Goal: Find specific page/section: Find specific page/section

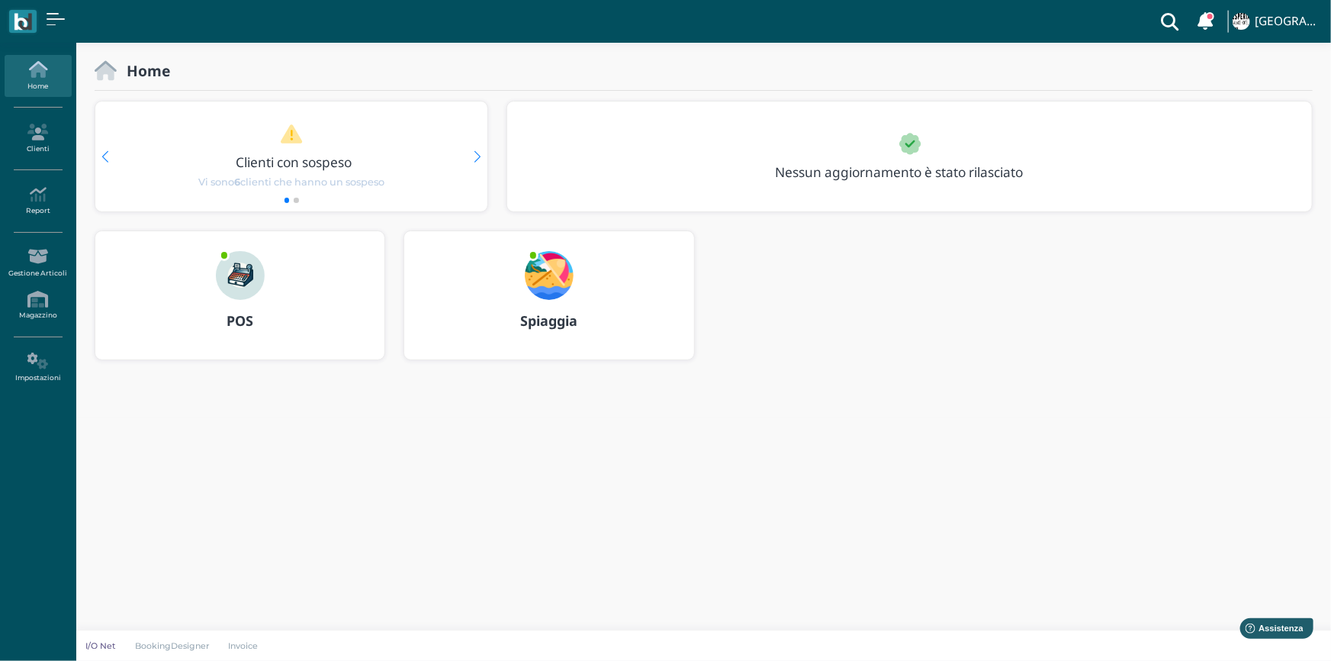
click at [554, 320] on b "Spiaggia" at bounding box center [548, 320] width 57 height 18
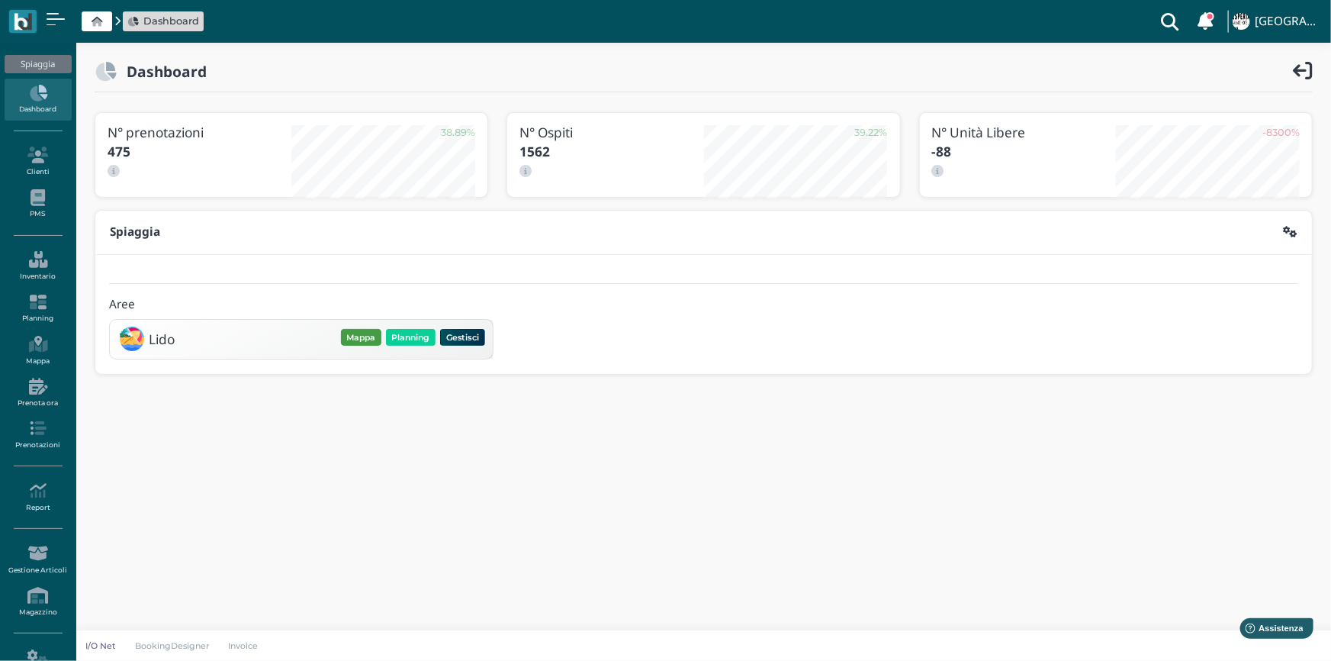
click at [365, 335] on button "Mappa" at bounding box center [361, 337] width 40 height 17
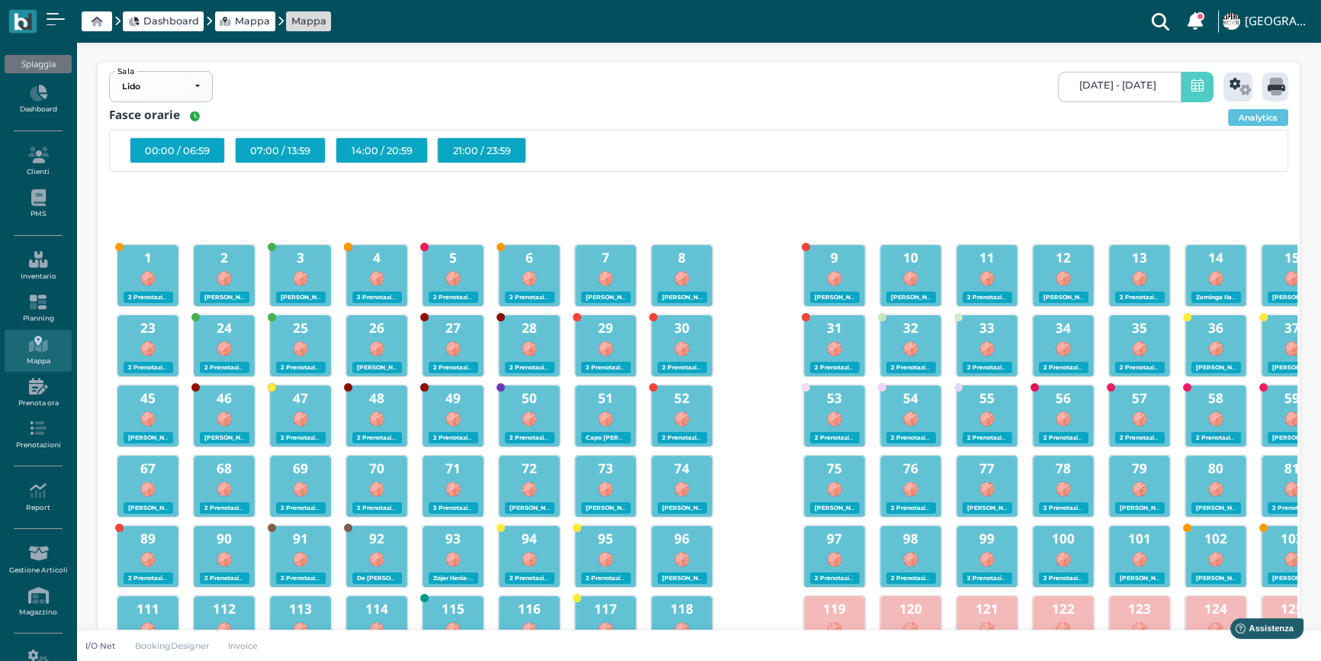
click at [1192, 87] on icon at bounding box center [1198, 87] width 12 height 16
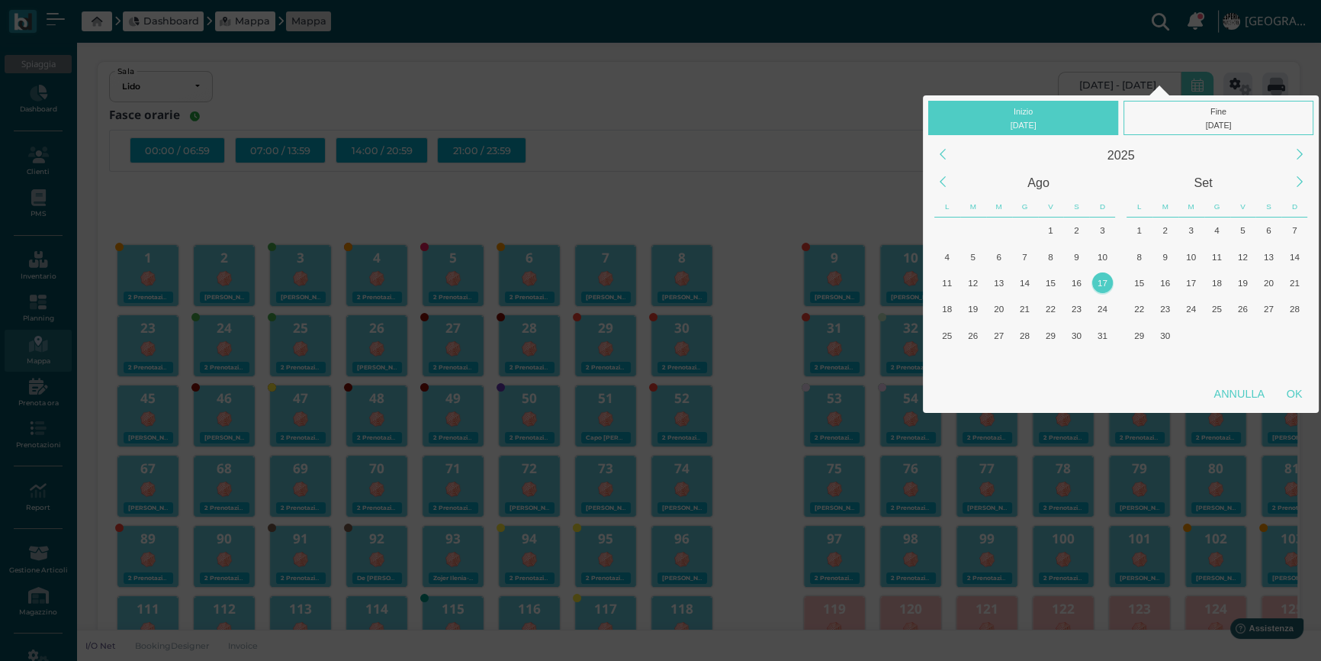
click at [1102, 281] on div "17" at bounding box center [1102, 282] width 21 height 21
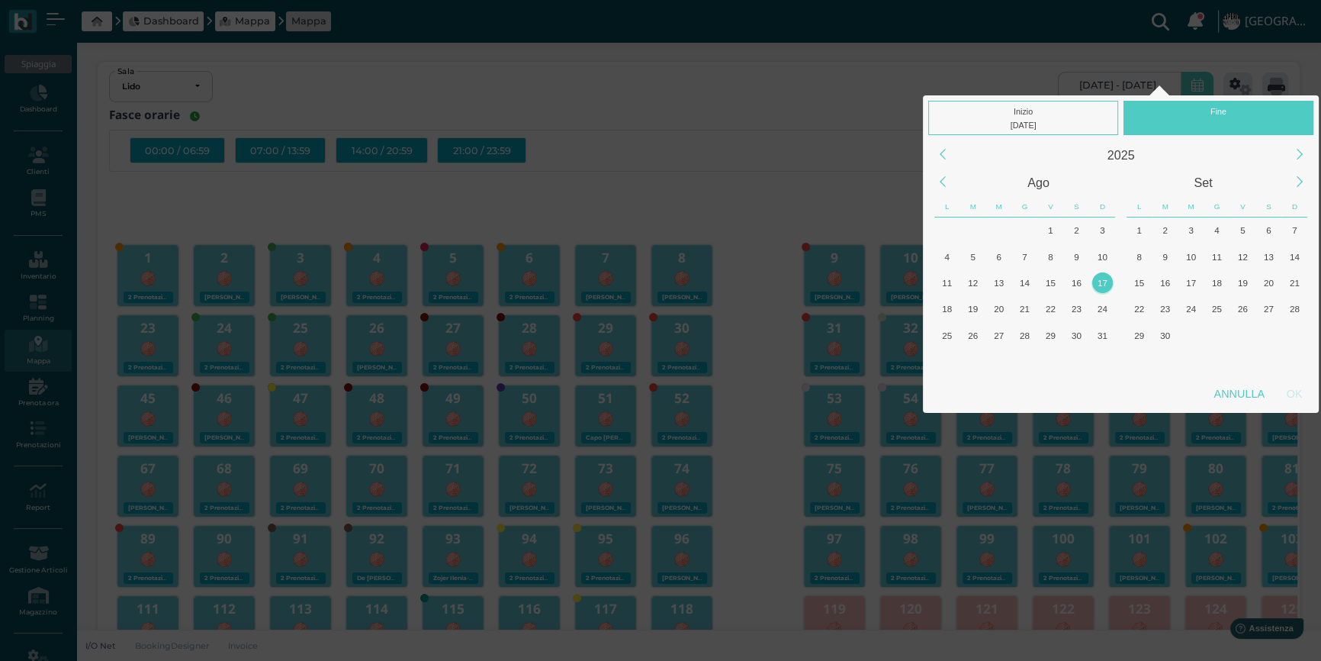
click at [1102, 281] on div "17" at bounding box center [1102, 282] width 21 height 21
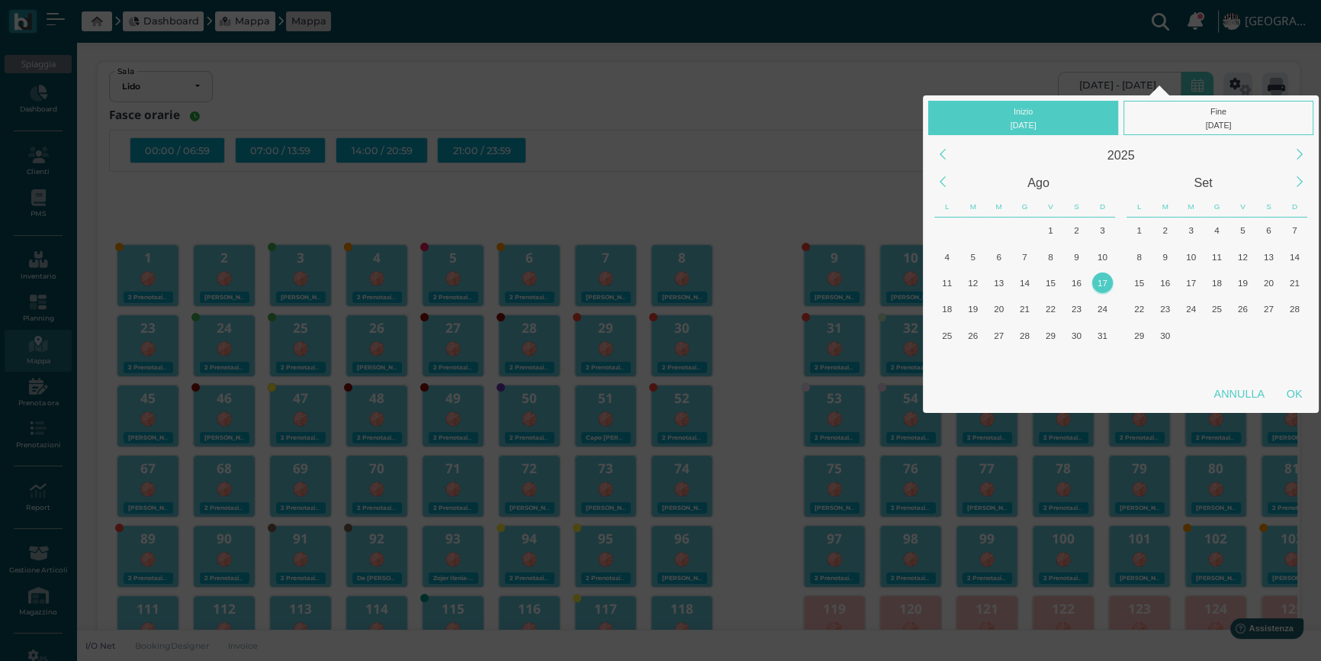
click at [1102, 281] on div "17" at bounding box center [1102, 282] width 21 height 21
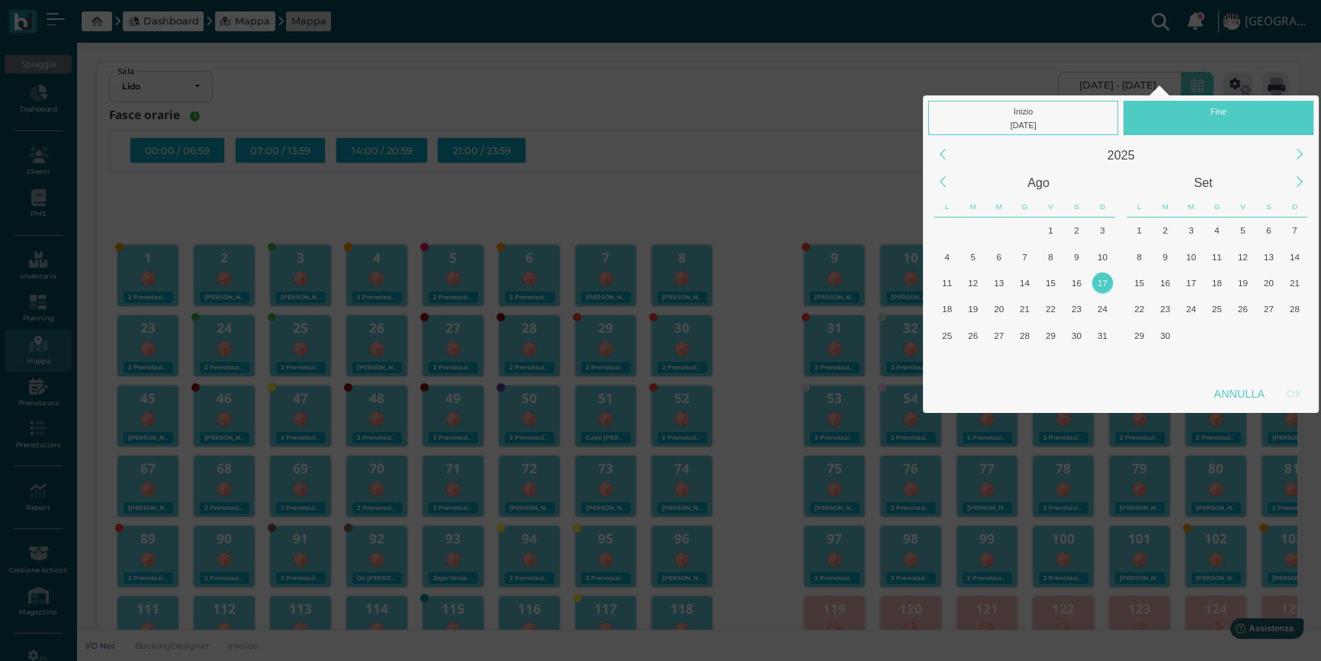
click at [1103, 286] on div "17" at bounding box center [1102, 282] width 21 height 21
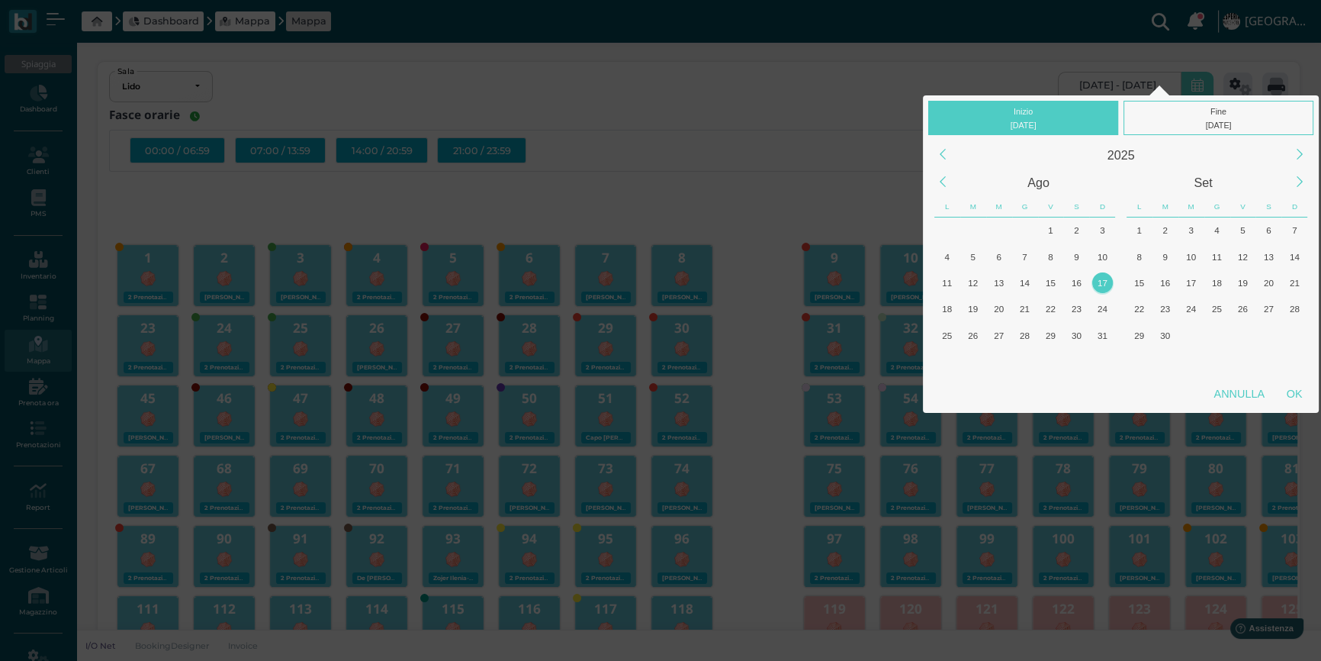
click at [1103, 286] on div "17" at bounding box center [1102, 282] width 21 height 21
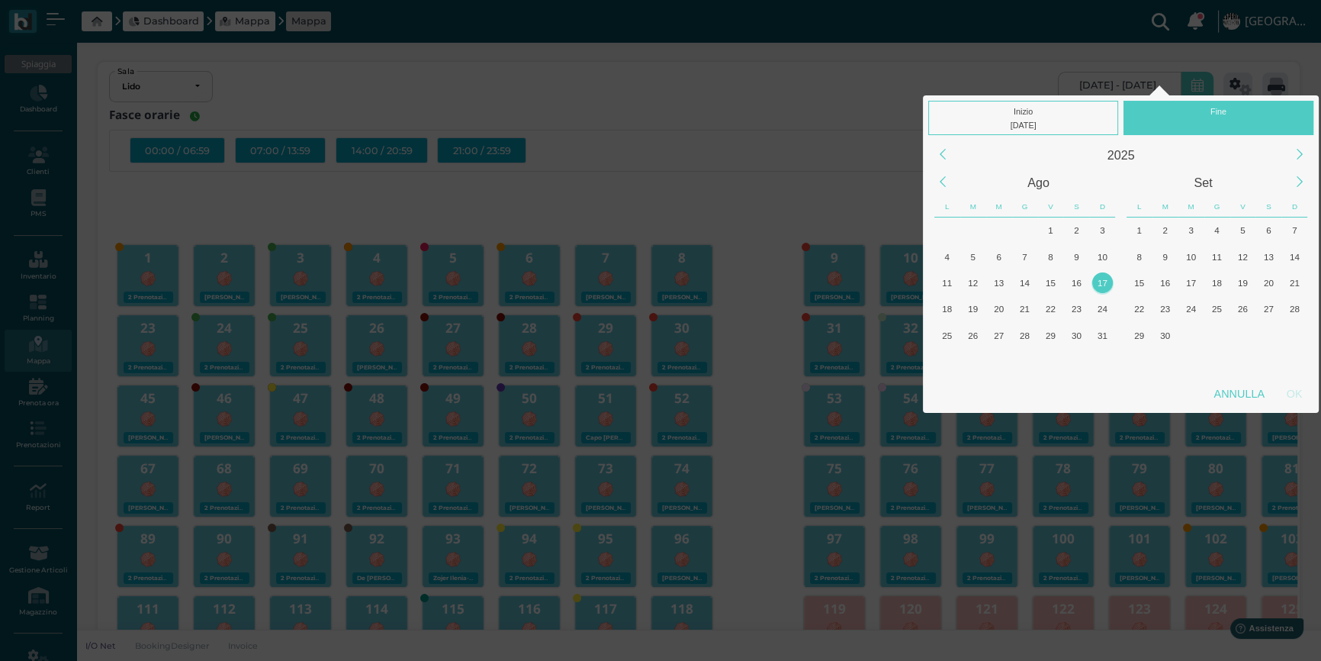
click at [1106, 286] on div "17" at bounding box center [1102, 282] width 21 height 21
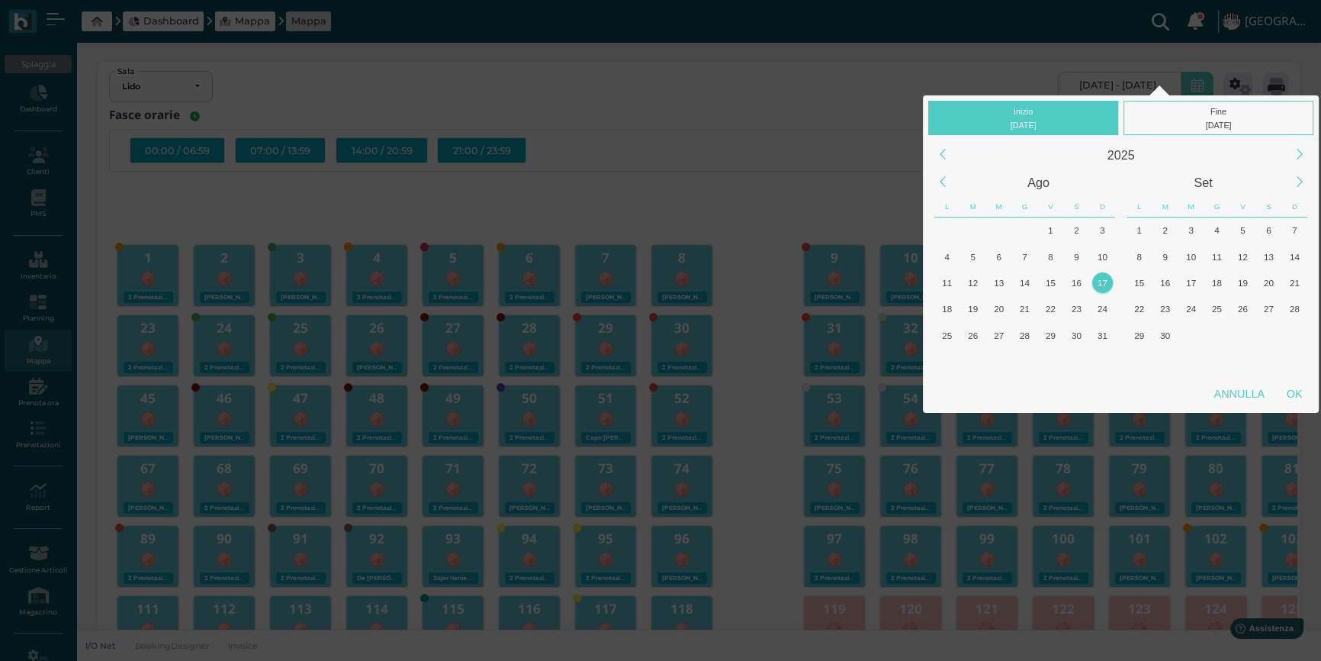
click at [1103, 282] on div "17" at bounding box center [1102, 282] width 21 height 21
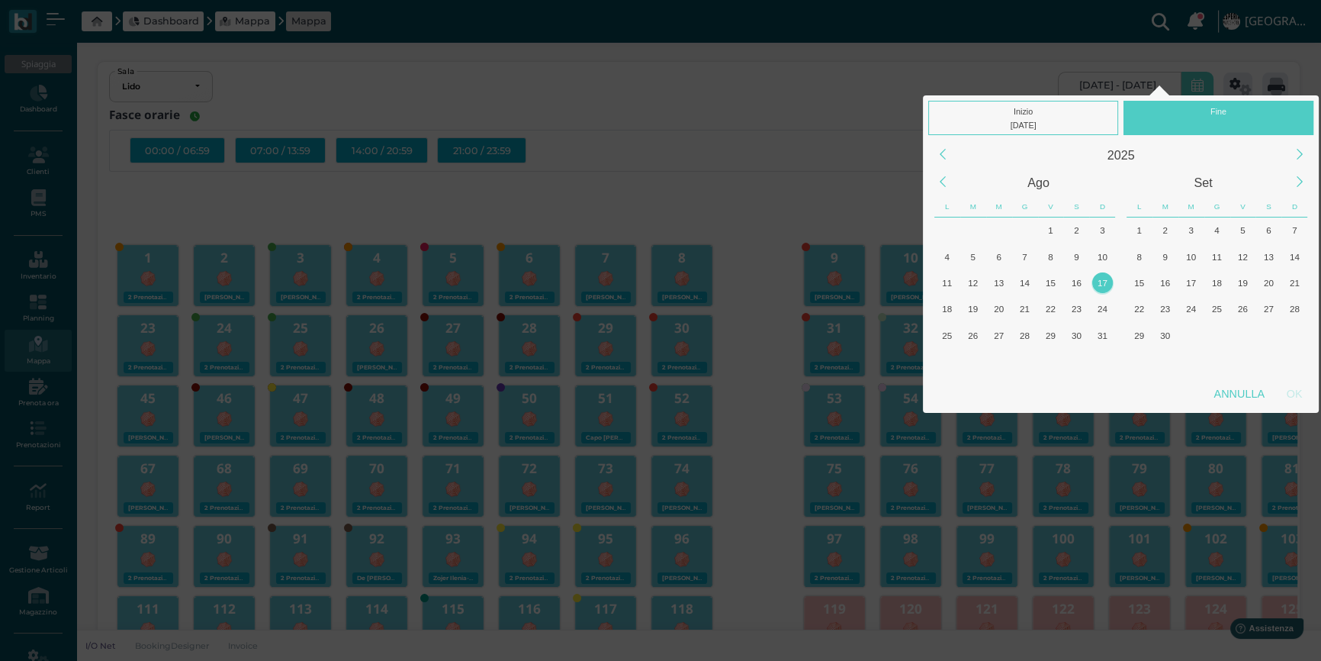
click at [1103, 282] on div "17" at bounding box center [1102, 282] width 21 height 21
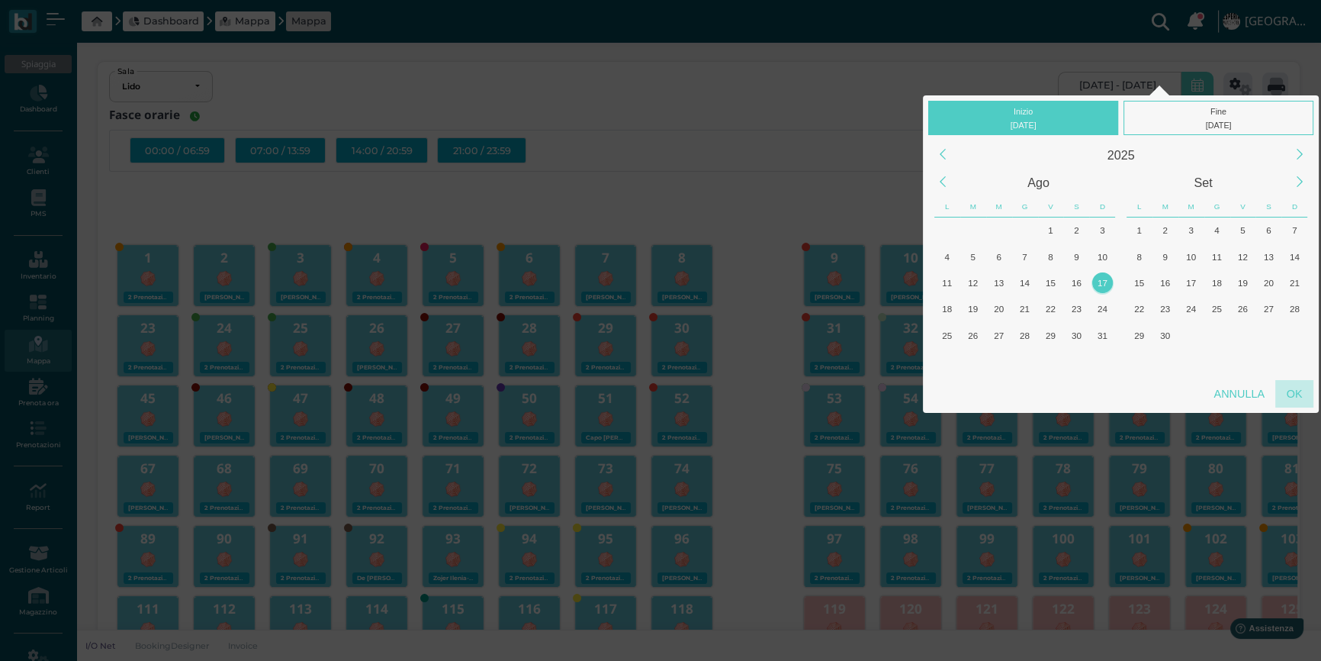
click at [1293, 394] on div "OK" at bounding box center [1295, 393] width 38 height 27
type input "17/08/2025 - 17/08/2025"
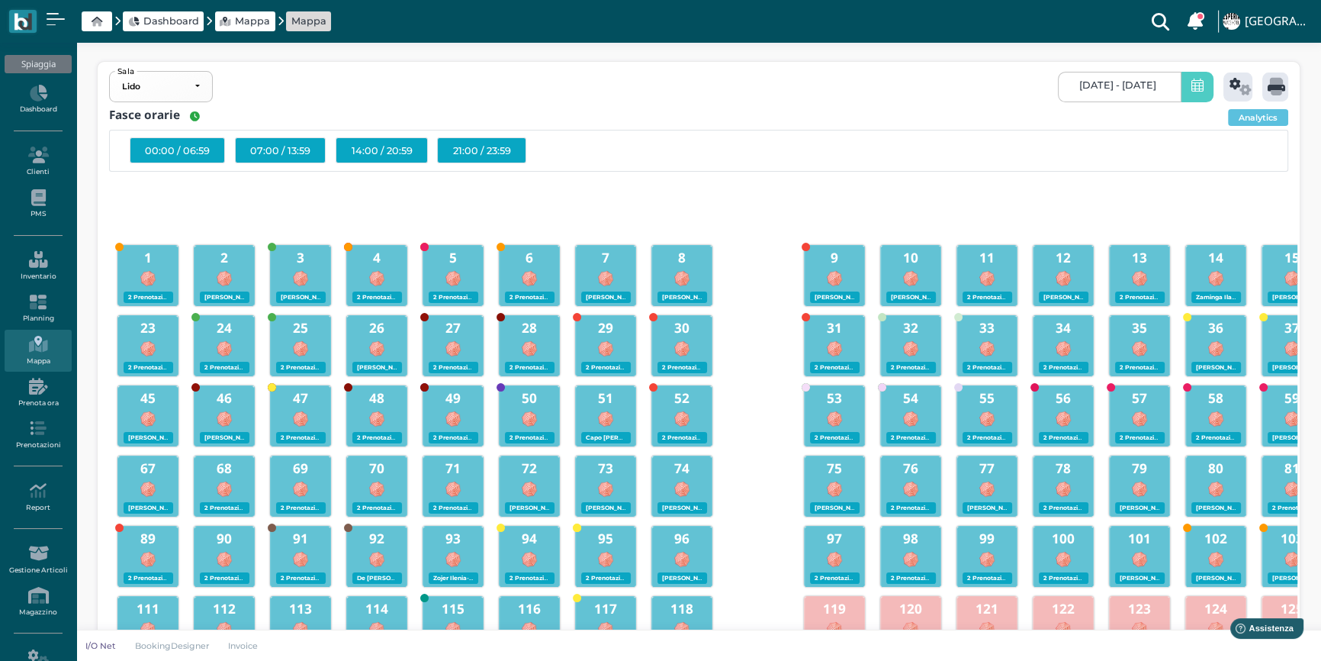
scroll to position [0, 137]
click at [1237, 91] on icon at bounding box center [1241, 87] width 22 height 18
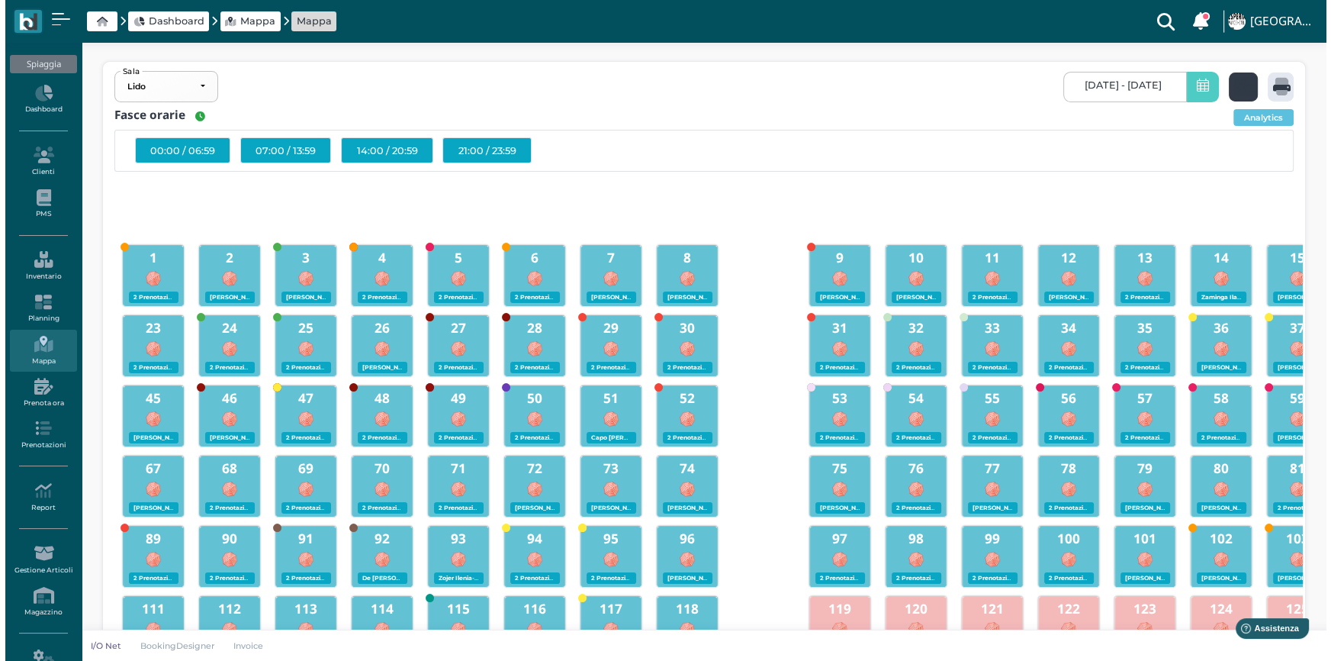
scroll to position [0, 0]
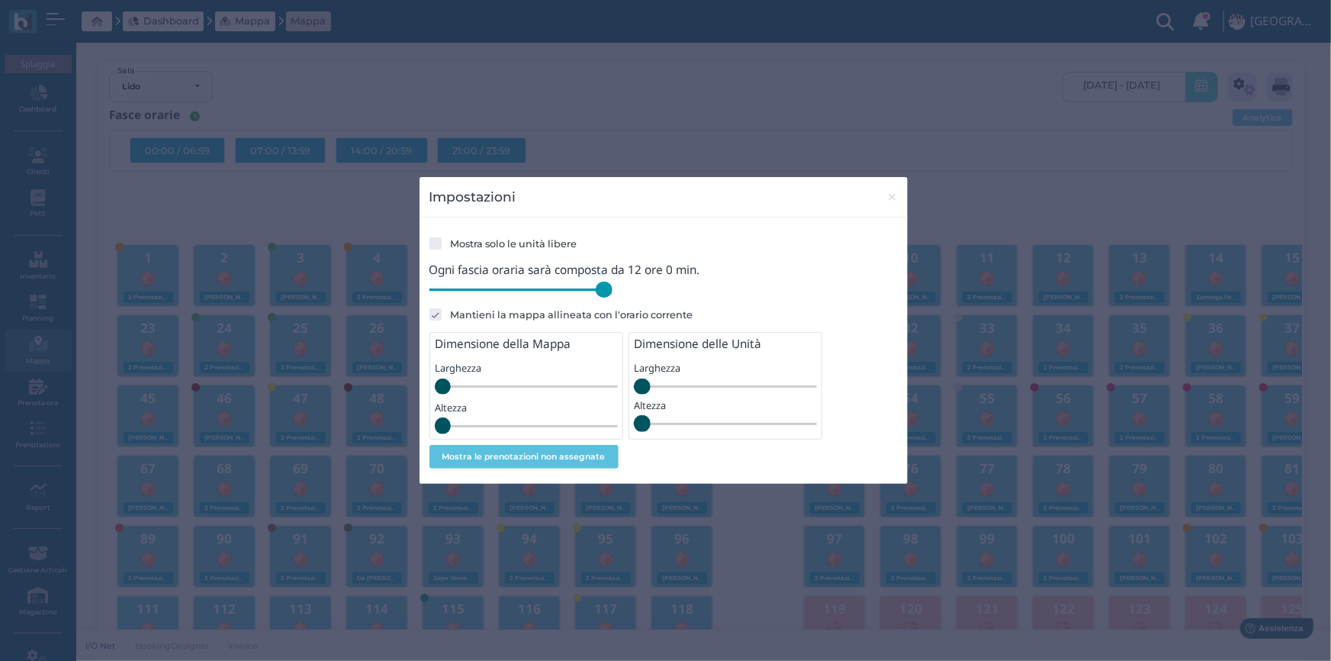
drag, startPoint x: 536, startPoint y: 291, endPoint x: 633, endPoint y: 302, distance: 97.5
type input "720"
click at [613, 298] on input "range" at bounding box center [521, 290] width 183 height 17
click at [894, 198] on span "×" at bounding box center [892, 197] width 11 height 20
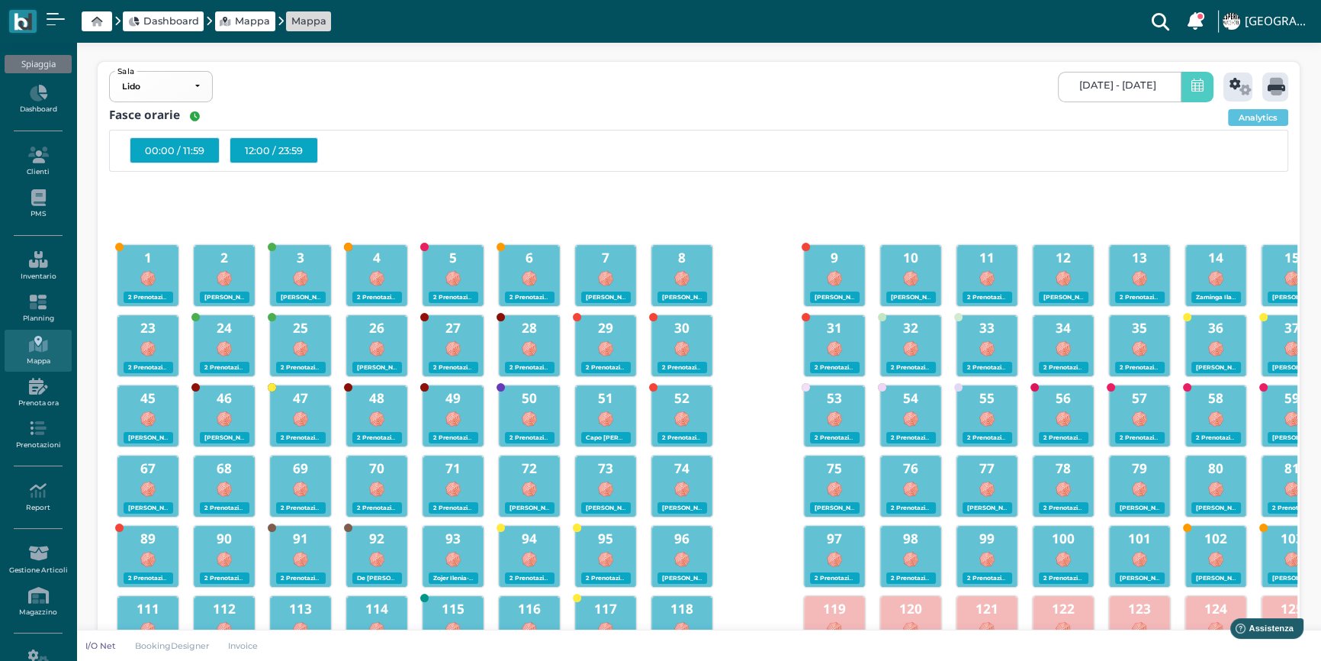
click at [284, 152] on div "12:00 / 23:59" at bounding box center [274, 150] width 88 height 26
click at [1266, 85] on div at bounding box center [1276, 86] width 26 height 29
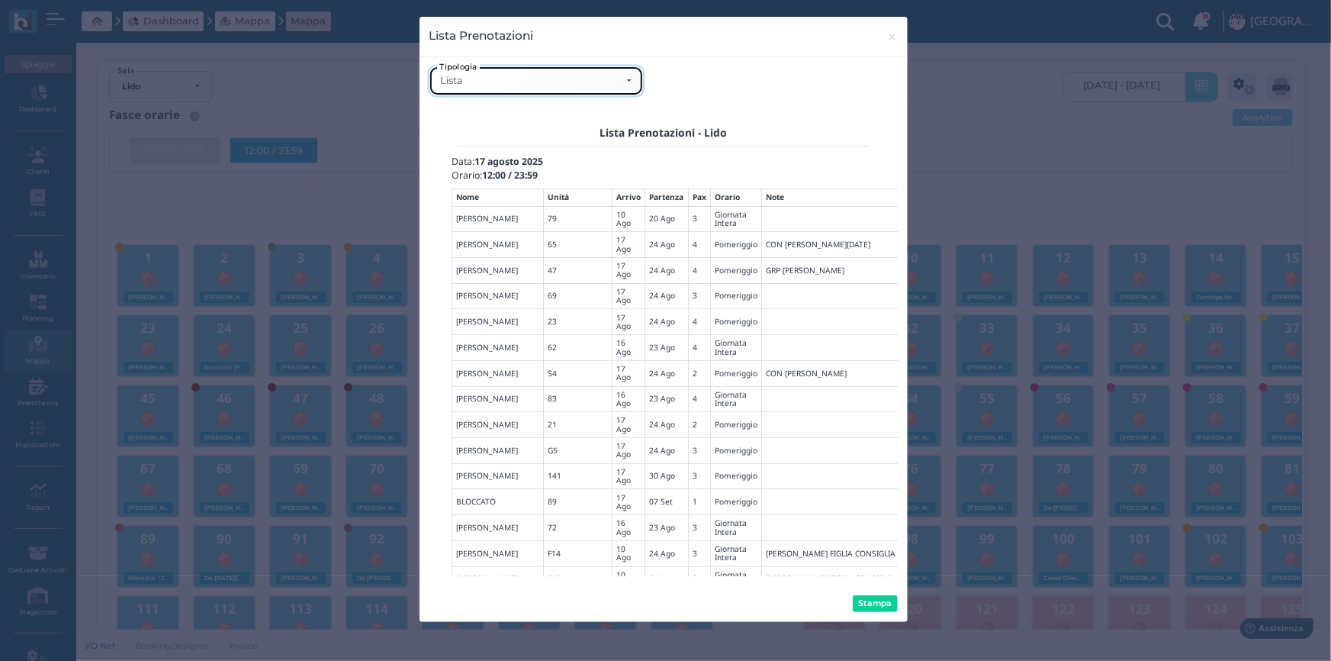
click at [628, 83] on div "Lista" at bounding box center [535, 81] width 191 height 12
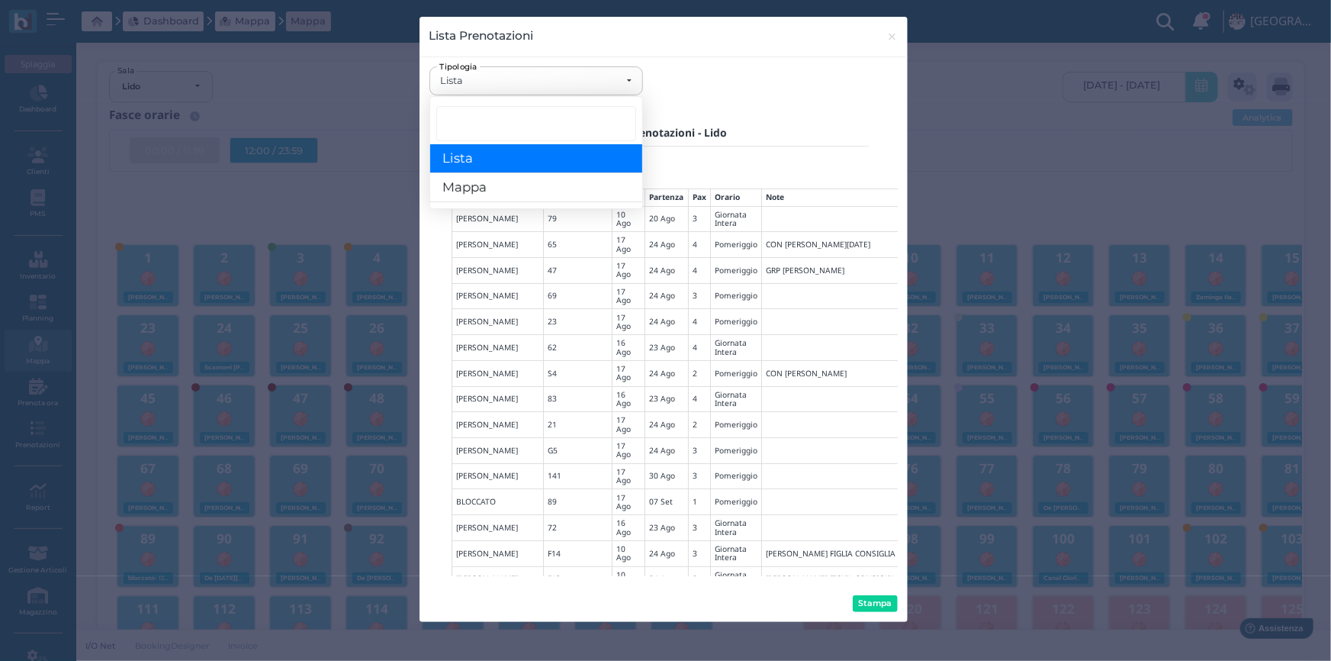
click at [546, 153] on link "Lista" at bounding box center [536, 158] width 212 height 29
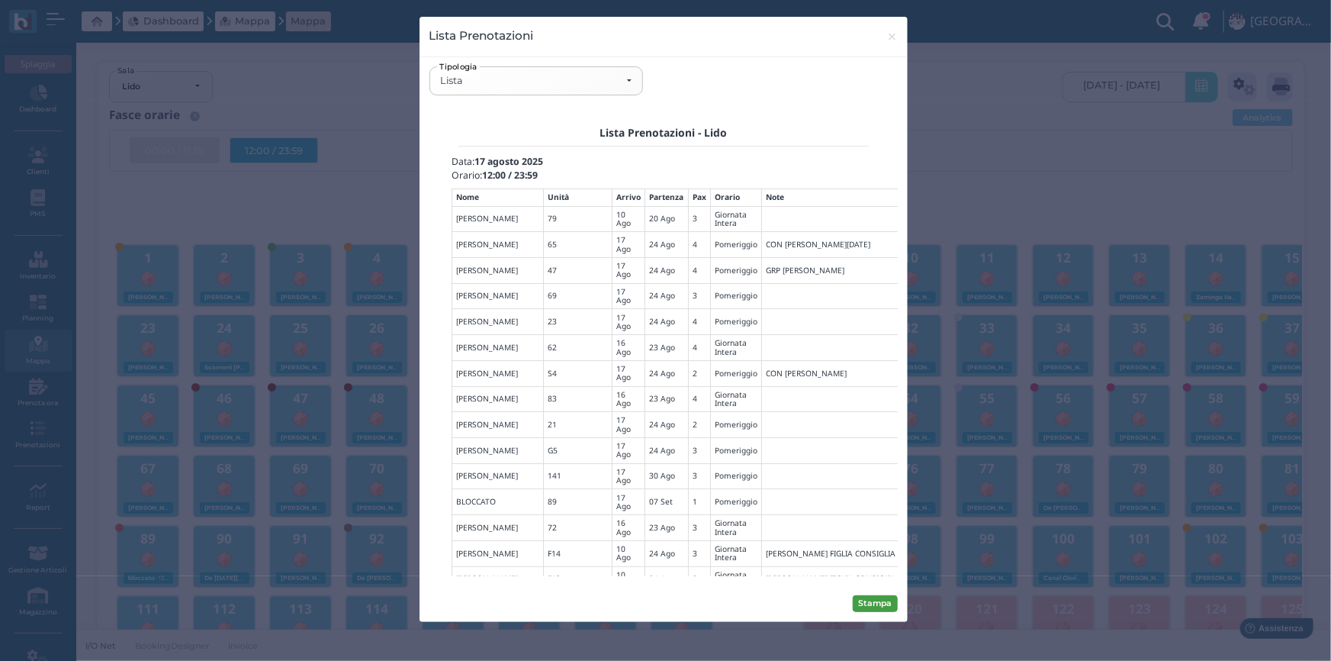
click at [873, 595] on button "Stampa" at bounding box center [875, 603] width 45 height 17
click at [625, 88] on div "Lista" at bounding box center [536, 80] width 212 height 27
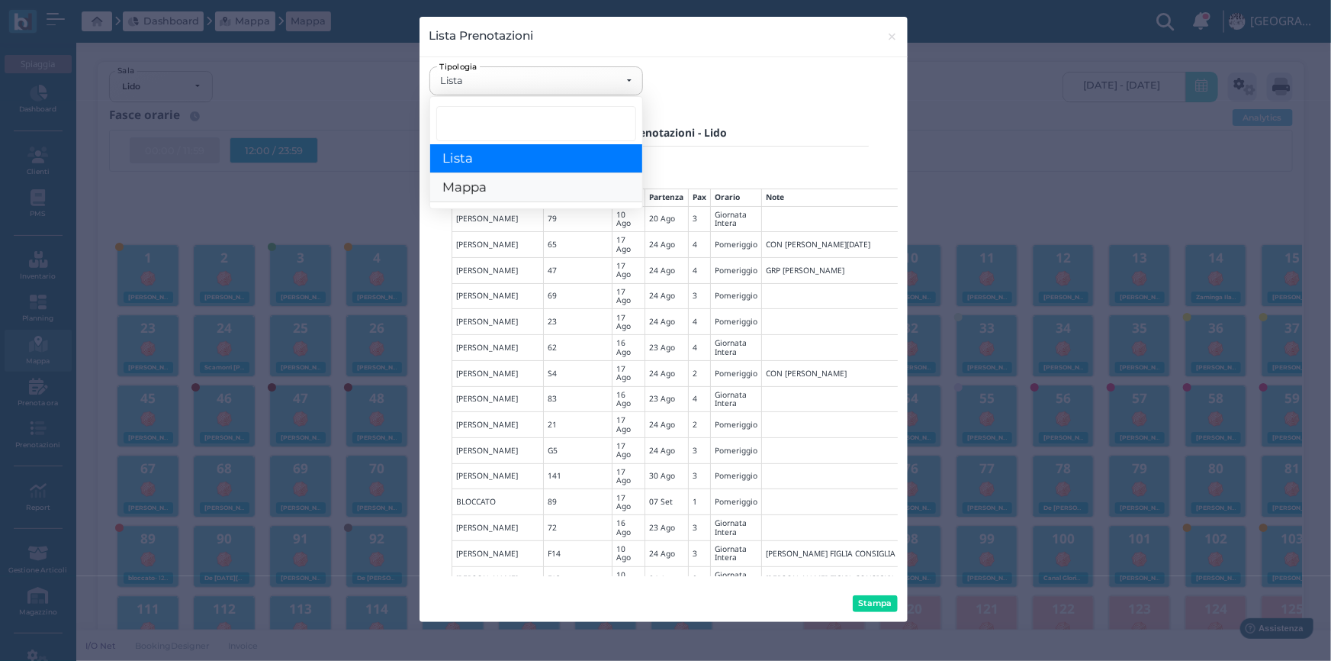
click at [526, 188] on link "Mappa" at bounding box center [536, 188] width 212 height 29
select select "map"
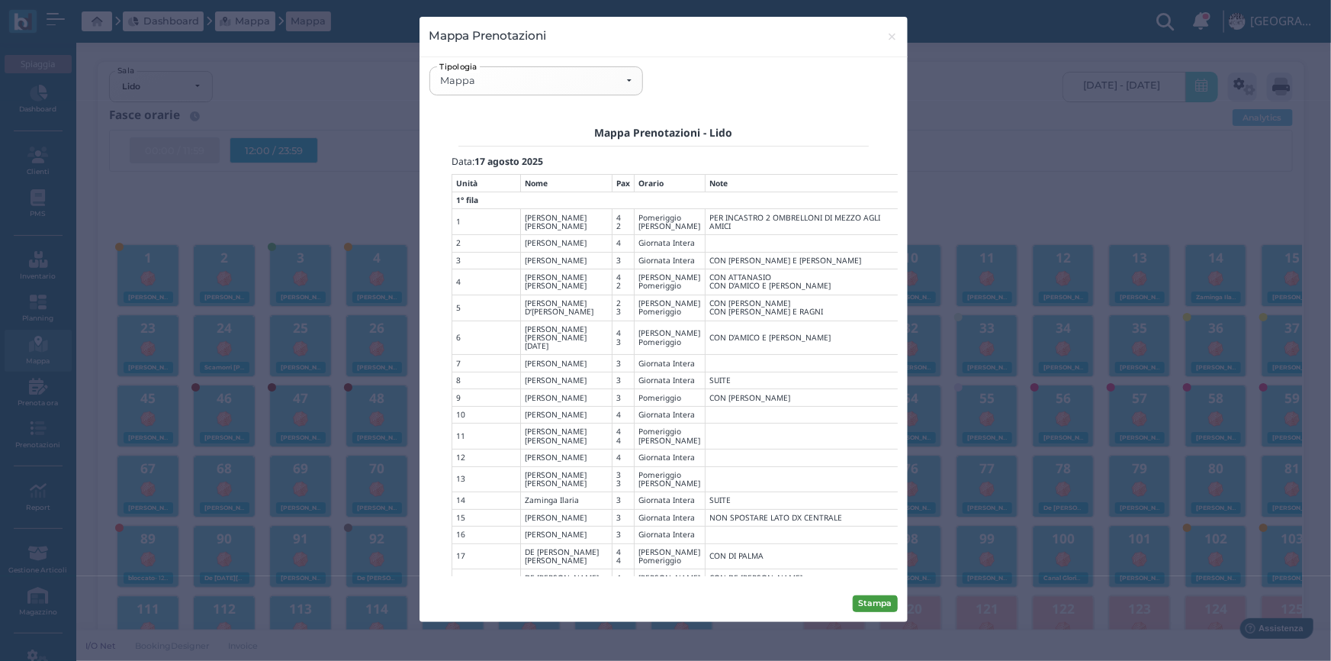
click at [873, 598] on button "Stampa" at bounding box center [875, 603] width 45 height 17
drag, startPoint x: 885, startPoint y: 37, endPoint x: 894, endPoint y: 27, distance: 13.5
click at [887, 36] on button "× close" at bounding box center [892, 36] width 31 height 39
